Goal: Check status

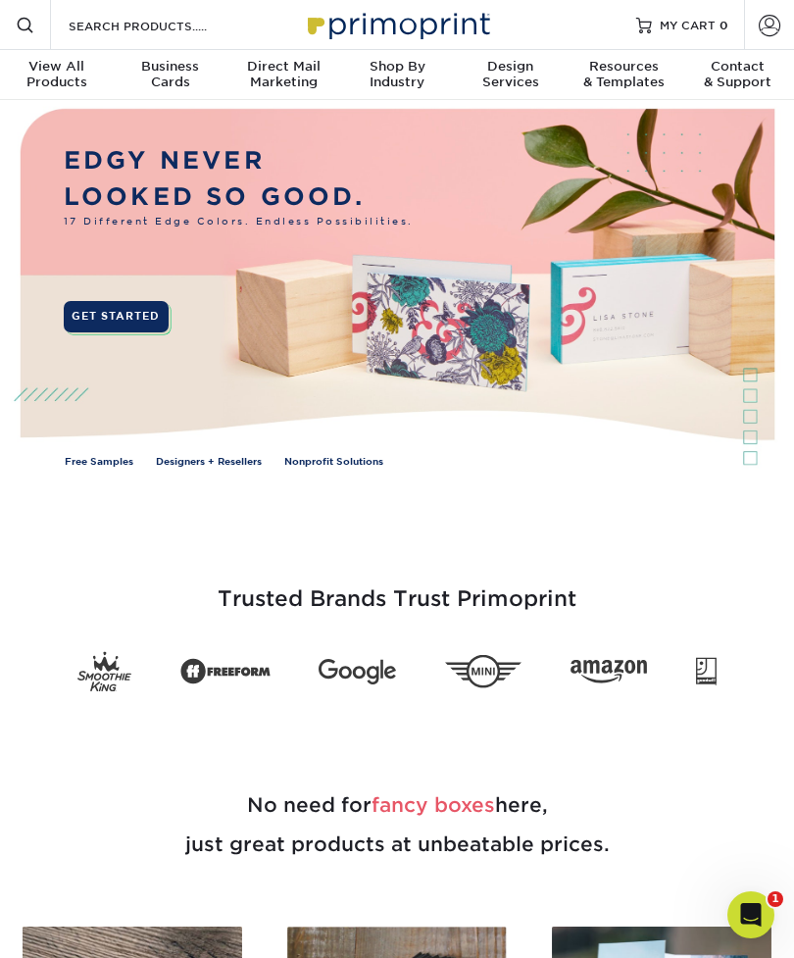
click at [768, 29] on span at bounding box center [770, 25] width 22 height 22
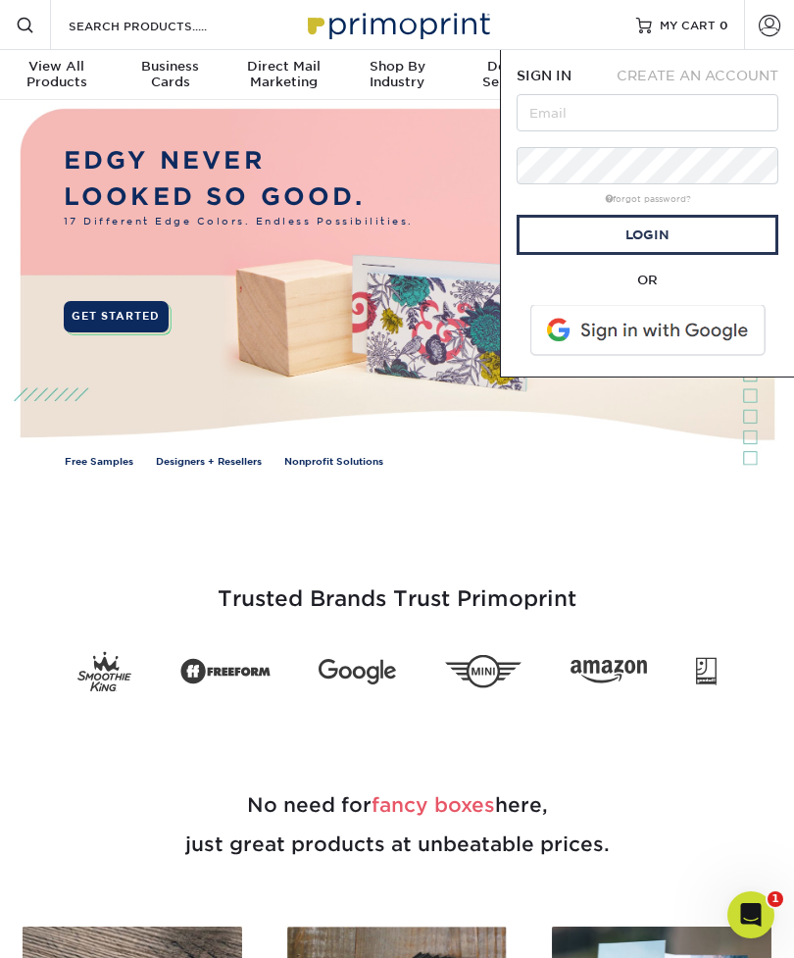
click at [707, 334] on span at bounding box center [650, 330] width 250 height 51
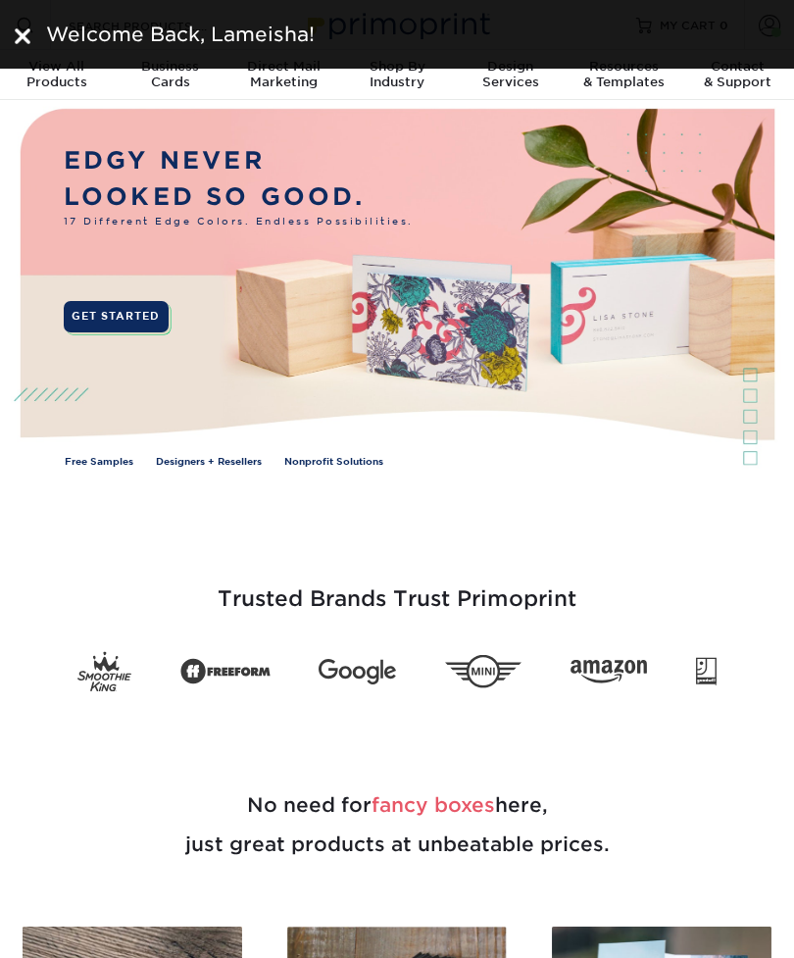
click at [15, 20] on div at bounding box center [23, 34] width 16 height 29
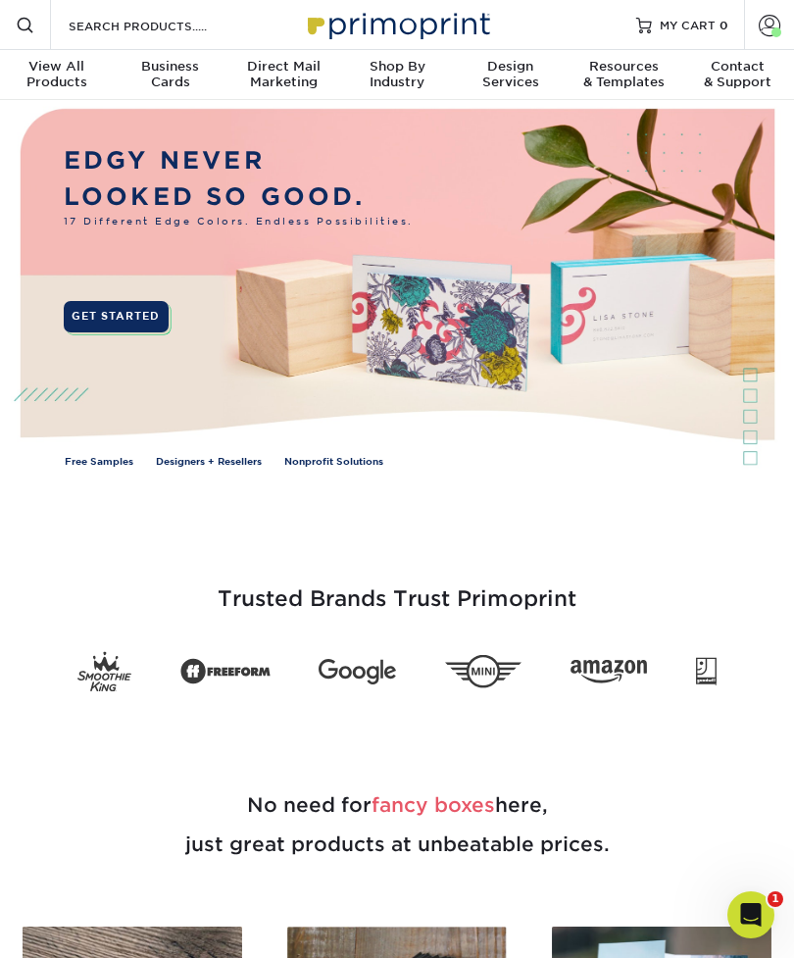
click at [765, 31] on span at bounding box center [770, 25] width 22 height 22
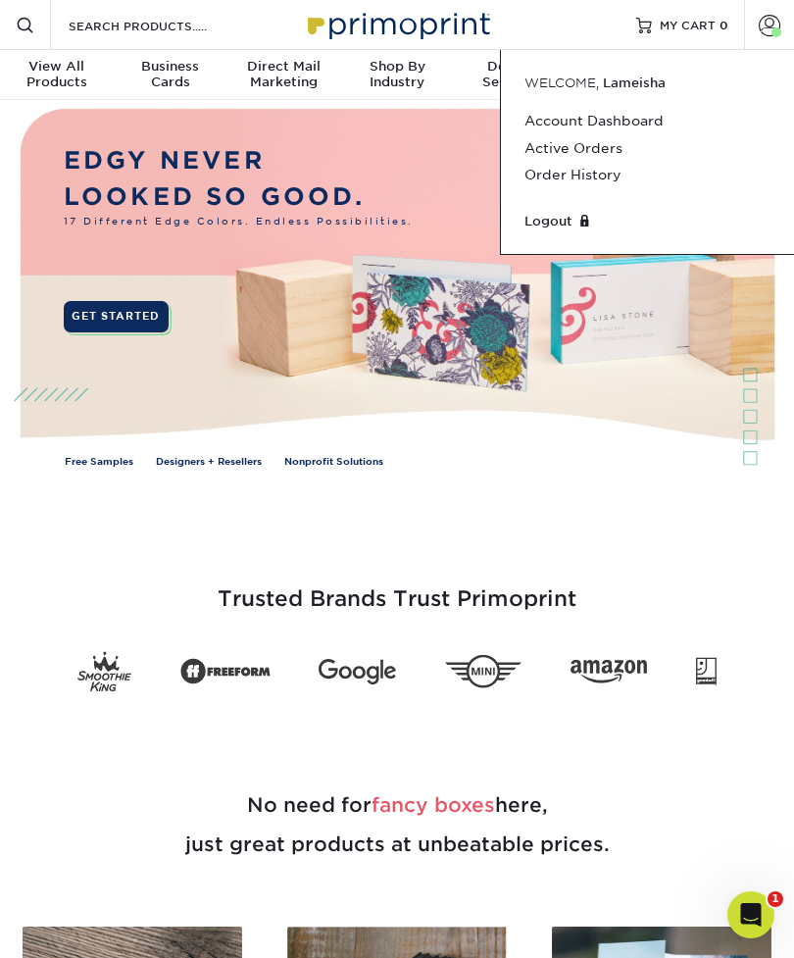
click at [607, 147] on link "Active Orders" at bounding box center [648, 148] width 246 height 26
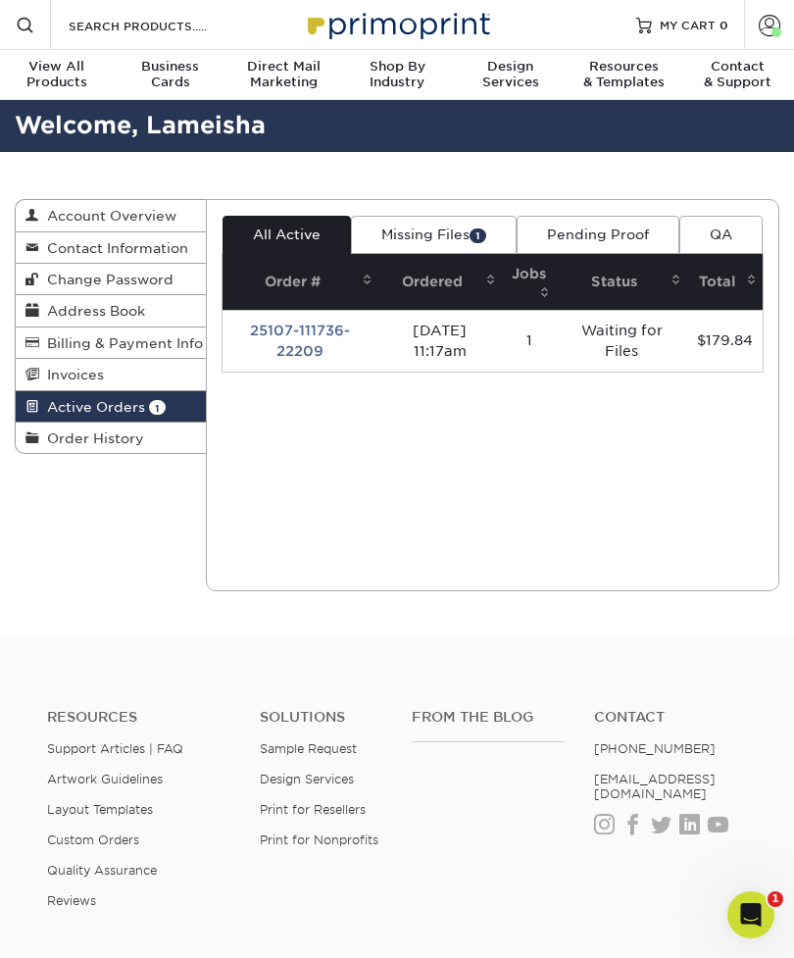
click at [630, 328] on td "Waiting for Files" at bounding box center [621, 341] width 131 height 62
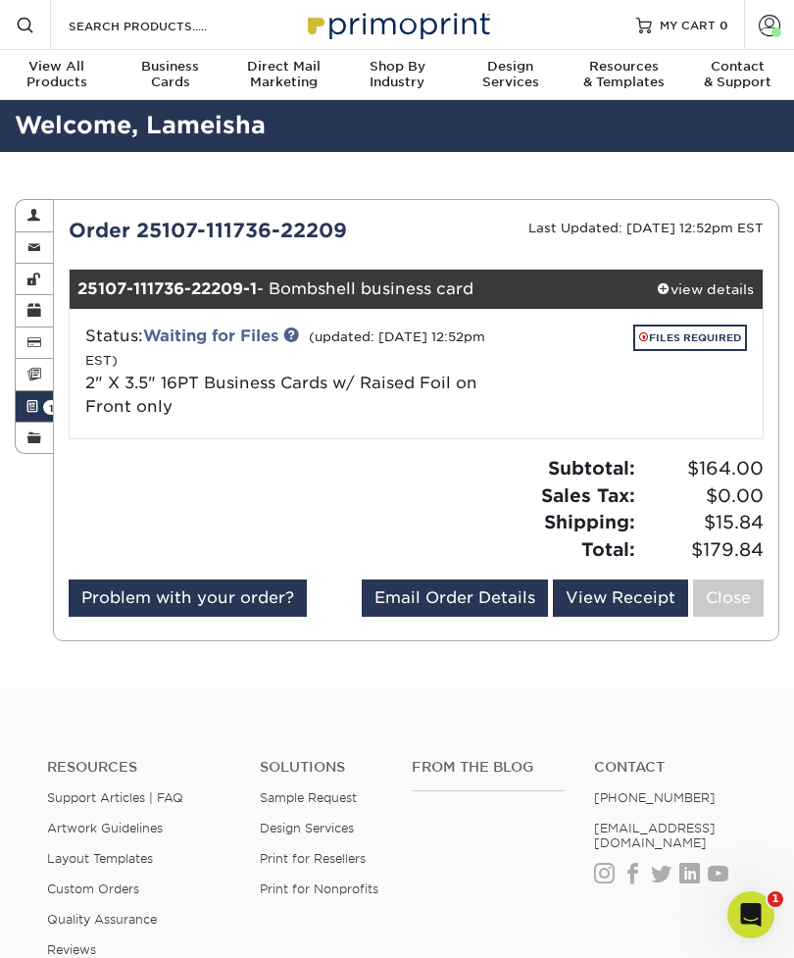
click at [702, 339] on link "FILES REQUIRED" at bounding box center [690, 338] width 114 height 26
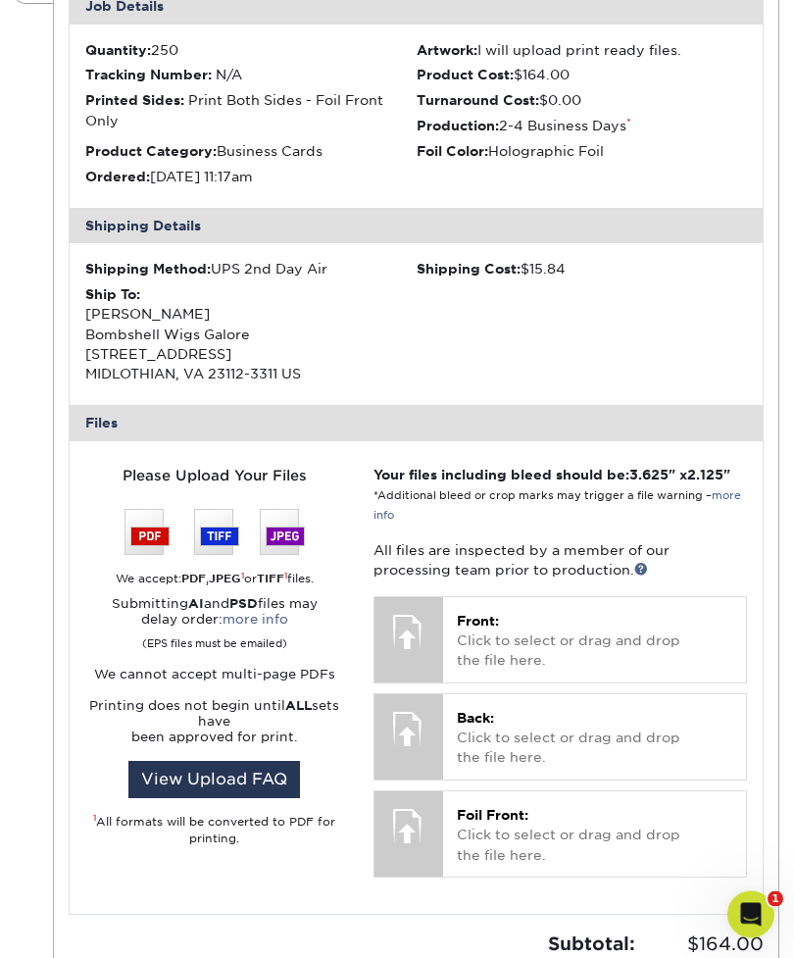
scroll to position [463, 0]
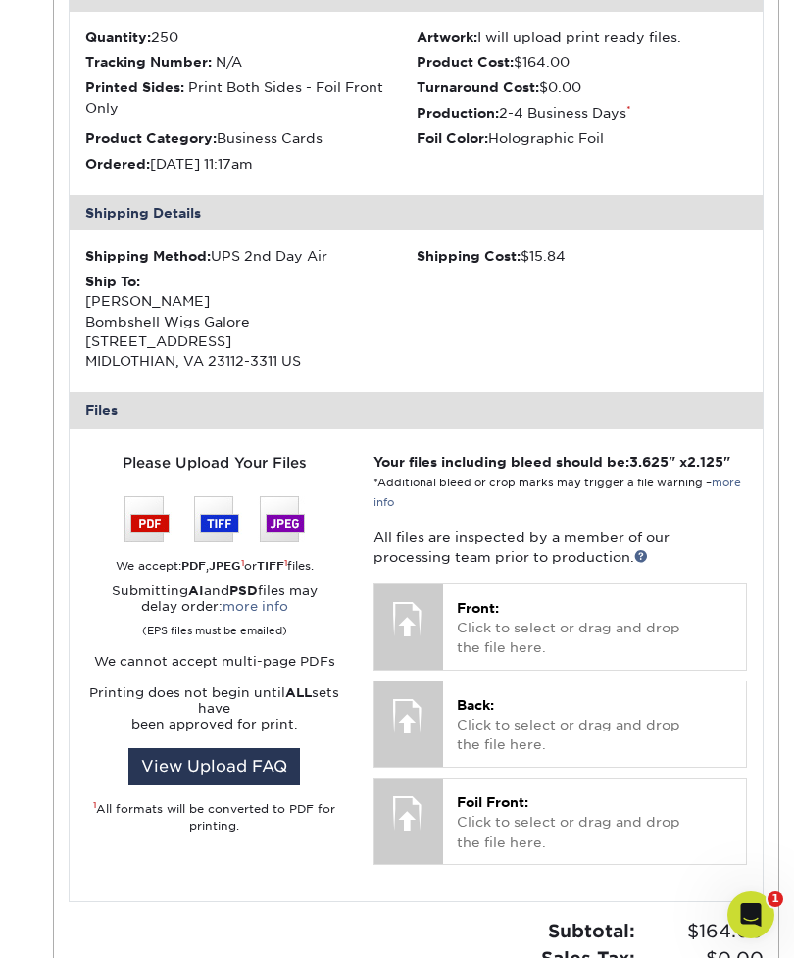
click at [631, 613] on p "Front: Click to select or drag and drop the file here." at bounding box center [595, 628] width 276 height 60
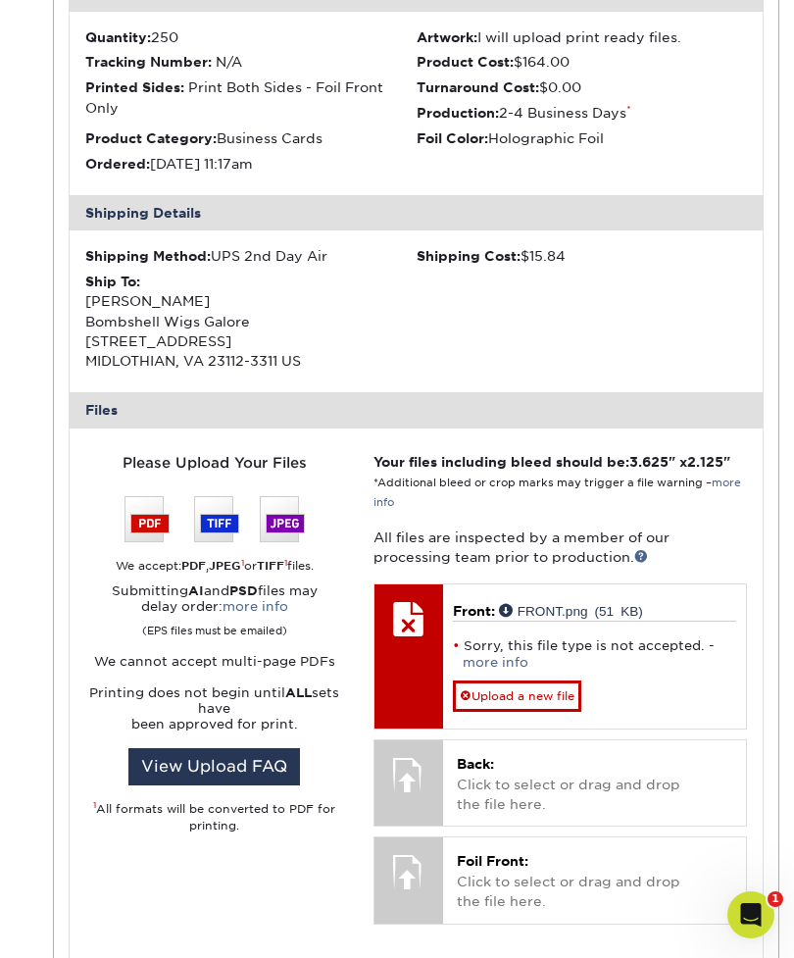
click at [518, 655] on link "more info" at bounding box center [496, 662] width 66 height 15
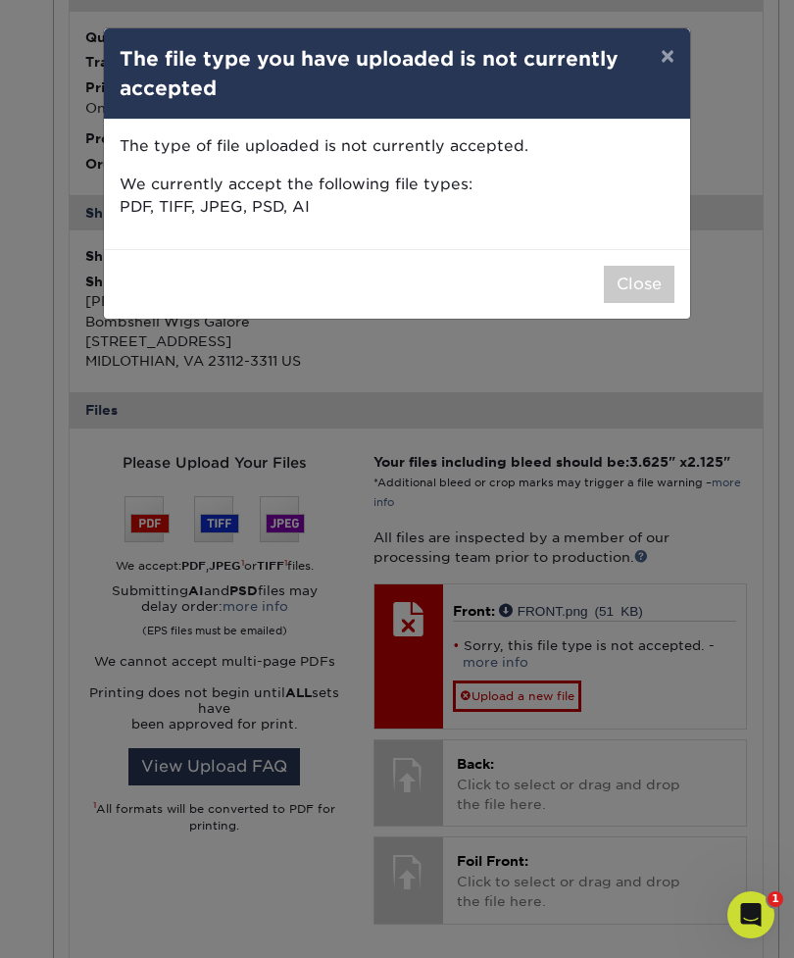
click at [664, 63] on button "×" at bounding box center [667, 55] width 45 height 55
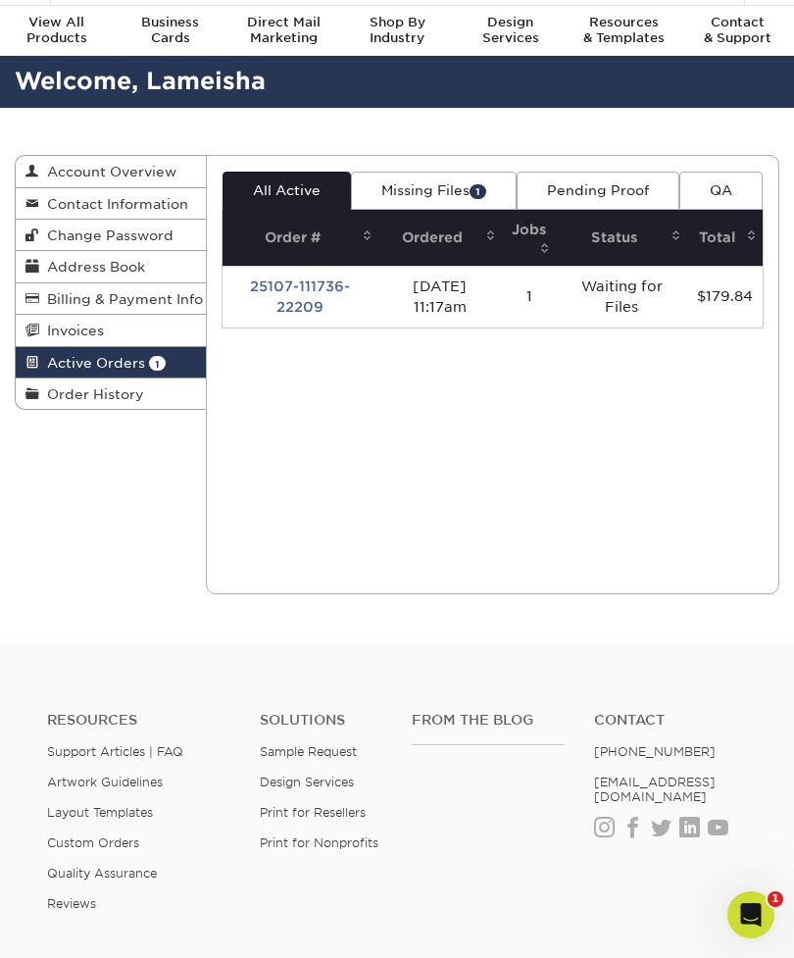
scroll to position [45, 0]
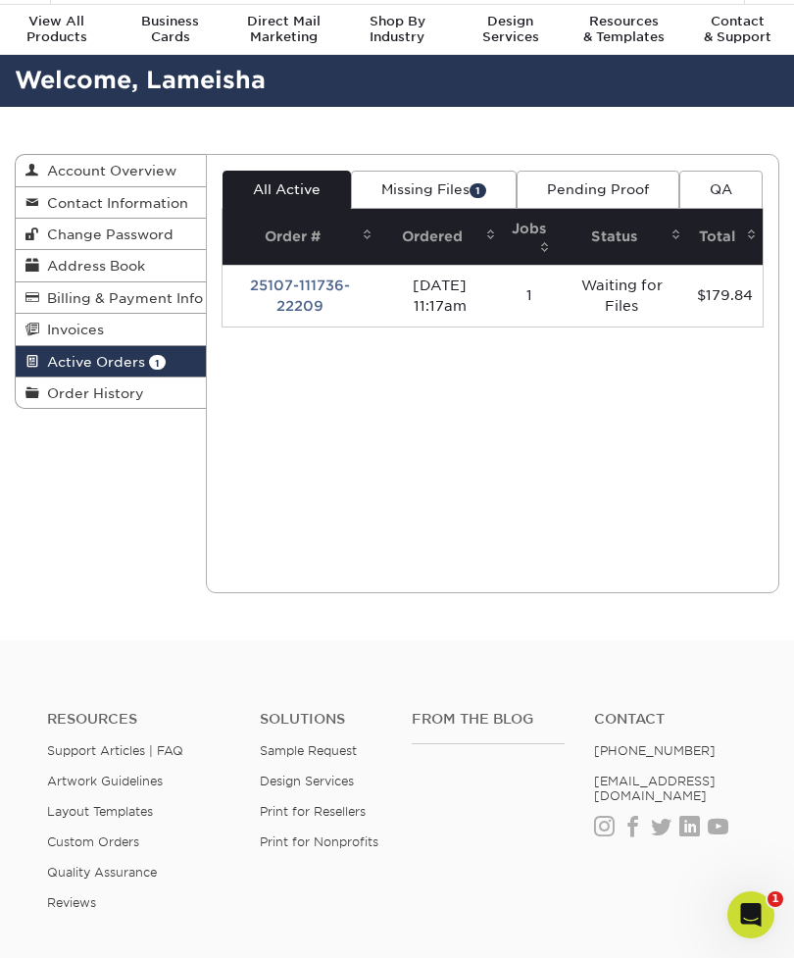
click at [429, 185] on link "Missing Files 1" at bounding box center [434, 189] width 166 height 37
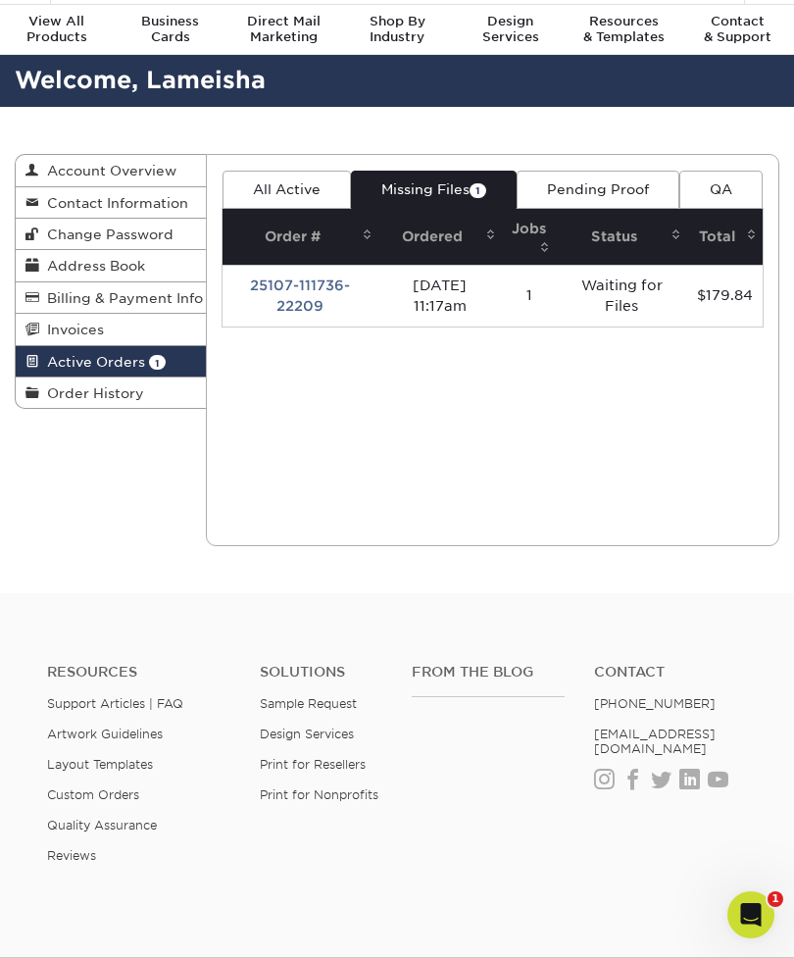
click at [302, 297] on link "25107-111736-22209" at bounding box center [300, 295] width 100 height 36
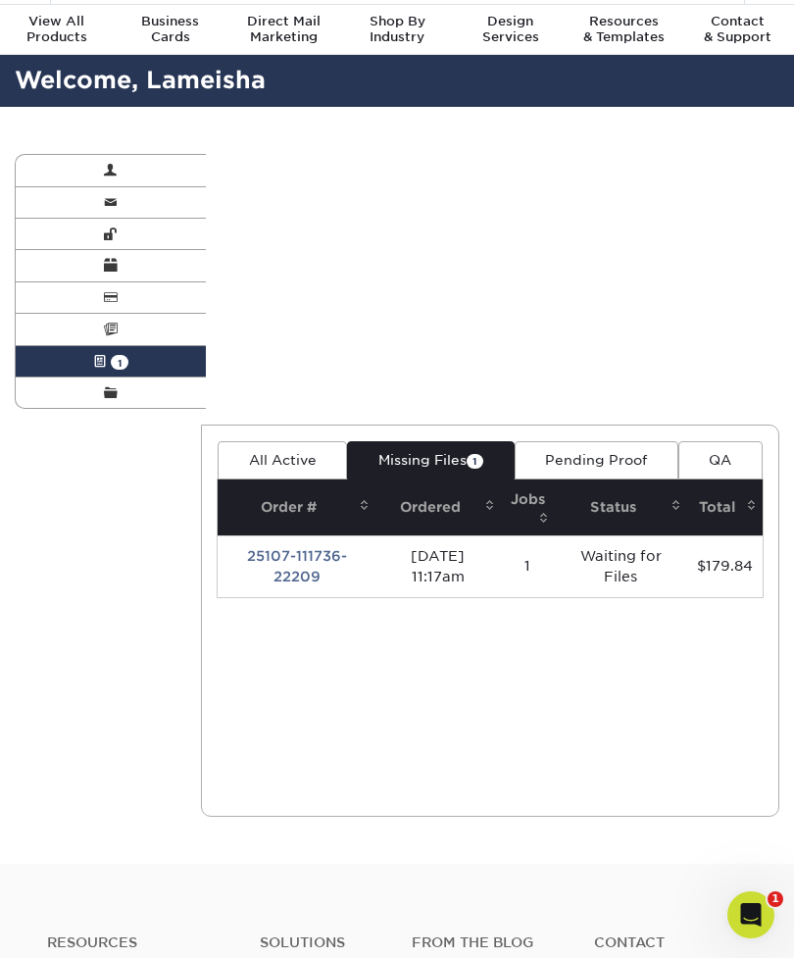
scroll to position [0, 0]
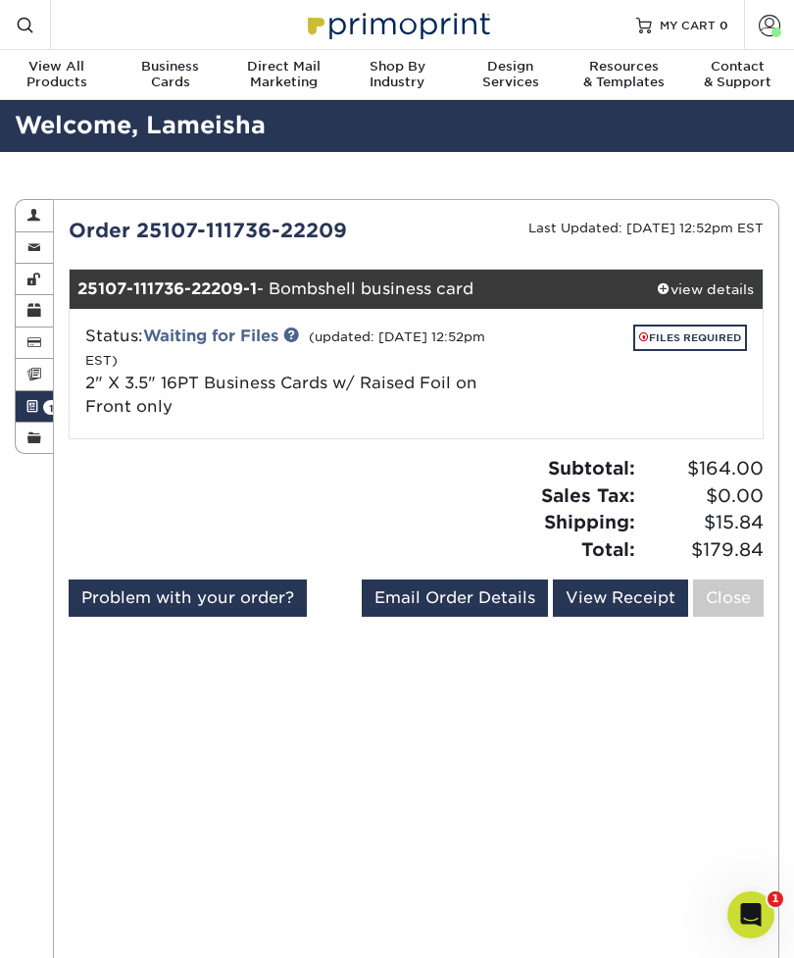
click at [697, 329] on link "FILES REQUIRED" at bounding box center [690, 338] width 114 height 26
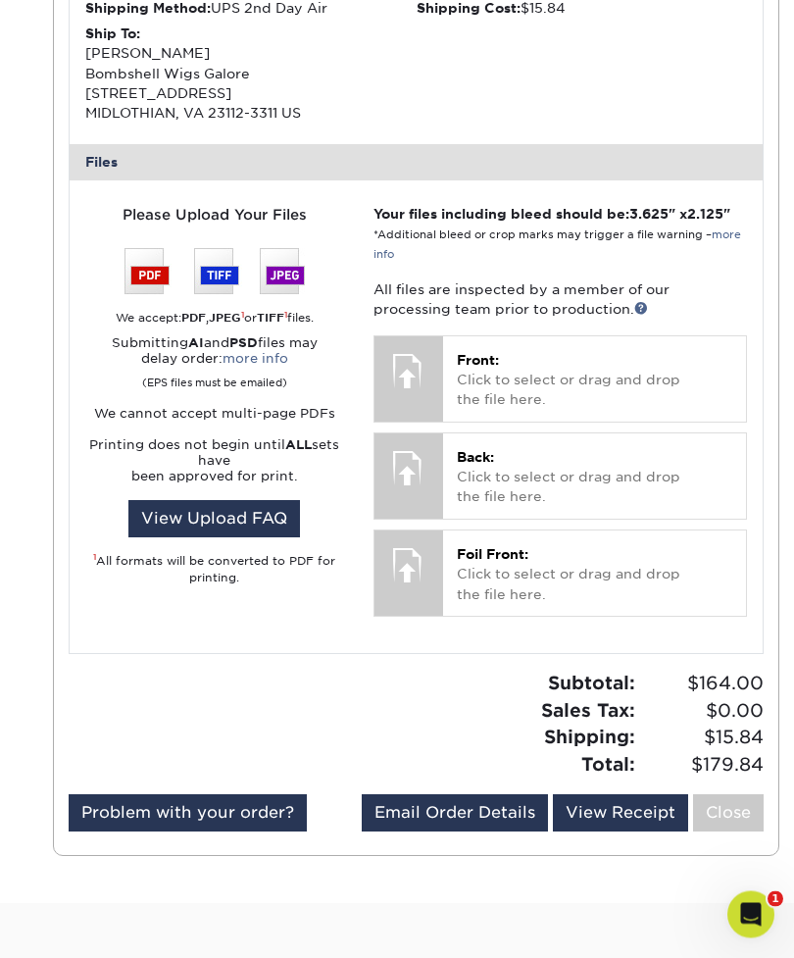
scroll to position [733, 0]
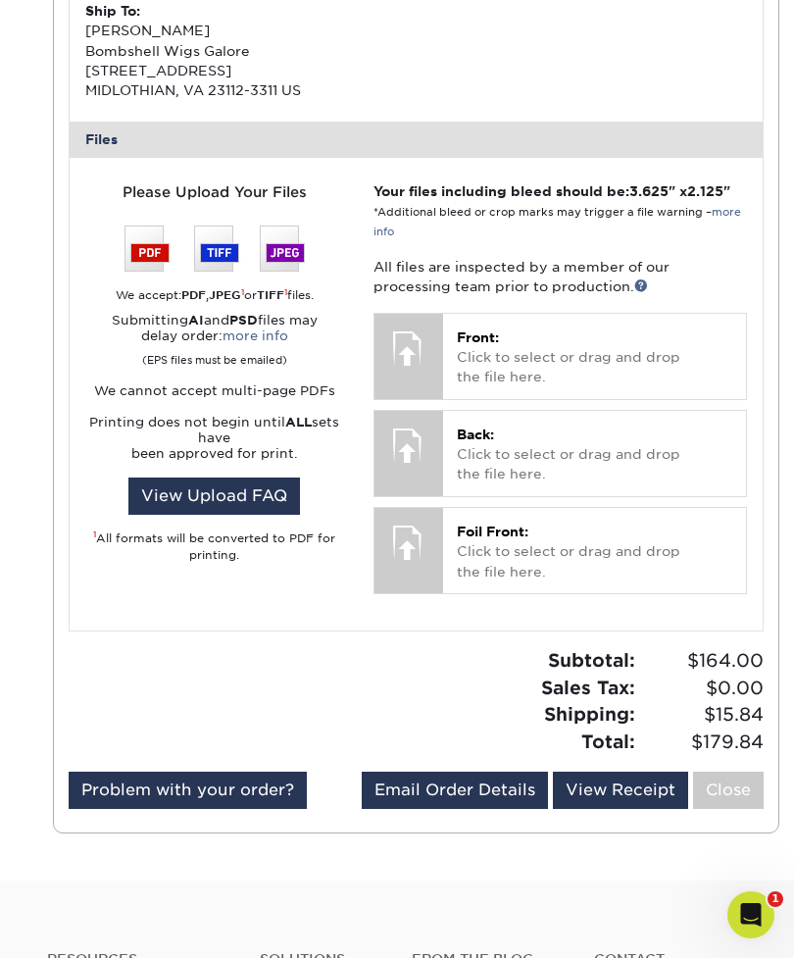
click at [583, 529] on p "Foil Front: Click to select or drag and drop the file here." at bounding box center [595, 552] width 276 height 60
